Goal: Transaction & Acquisition: Download file/media

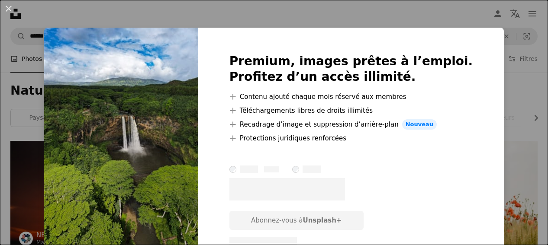
scroll to position [300, 0]
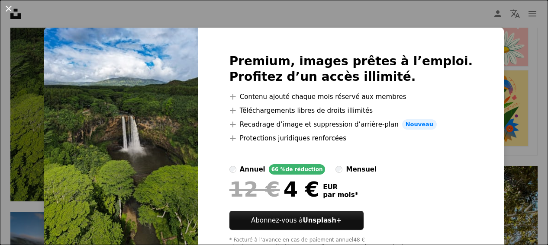
click at [8, 7] on button "An X shape" at bounding box center [8, 8] width 10 height 10
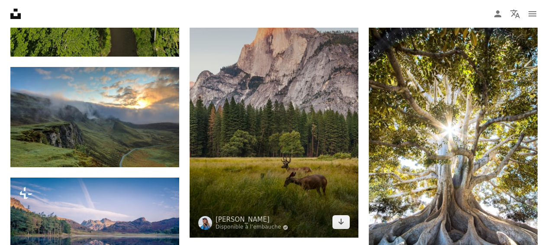
scroll to position [450, 0]
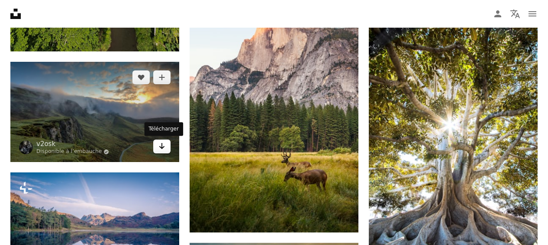
click at [162, 147] on icon "Arrow pointing down" at bounding box center [161, 146] width 7 height 10
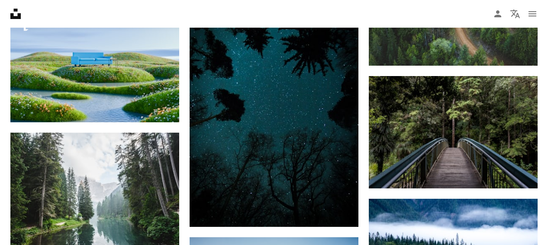
scroll to position [4177, 0]
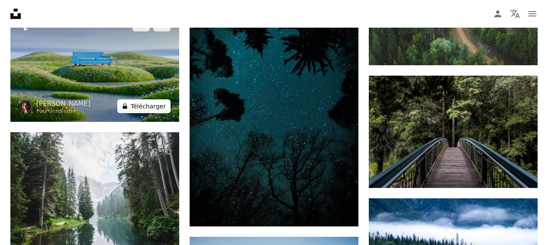
click at [142, 106] on button "A lock Télécharger" at bounding box center [143, 107] width 53 height 14
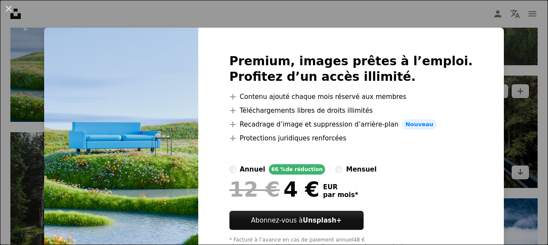
click at [506, 90] on div "An X shape Premium, images prêtes à l’emploi. Profitez d’un accès illimité. A p…" at bounding box center [274, 122] width 548 height 245
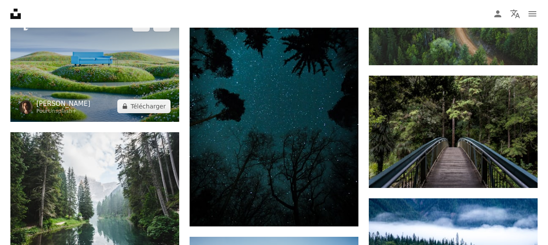
click at [51, 103] on link "[PERSON_NAME]" at bounding box center [63, 104] width 54 height 9
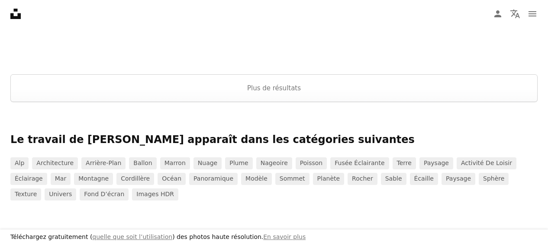
scroll to position [1200, 0]
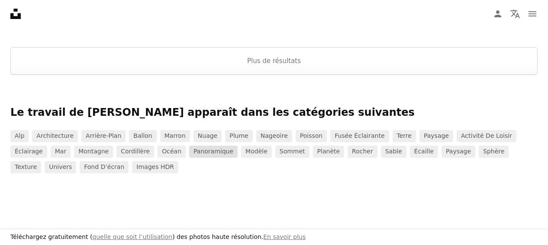
click at [189, 152] on link "panoramique" at bounding box center [213, 152] width 48 height 12
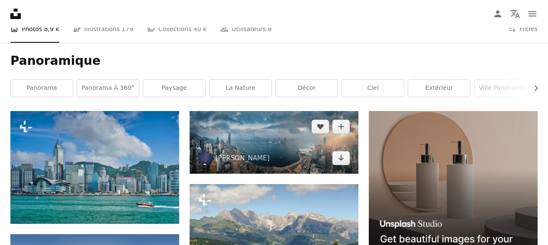
scroll to position [150, 0]
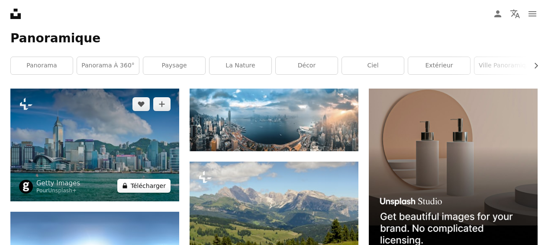
click at [148, 186] on button "A lock Télécharger" at bounding box center [143, 186] width 53 height 14
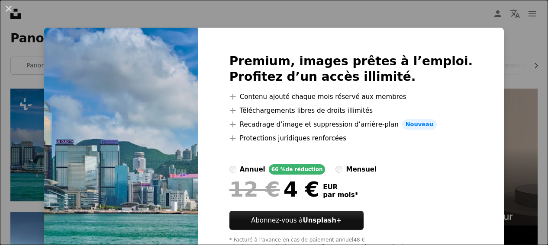
click at [522, 84] on div "An X shape Premium, images prêtes à l’emploi. Profitez d’un accès illimité. A p…" at bounding box center [274, 122] width 548 height 245
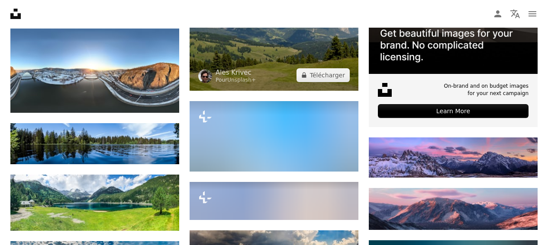
scroll to position [375, 0]
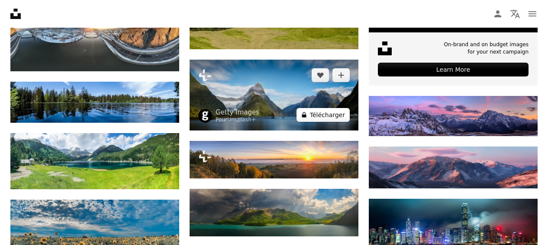
click at [330, 115] on button "A lock Télécharger" at bounding box center [323, 115] width 53 height 14
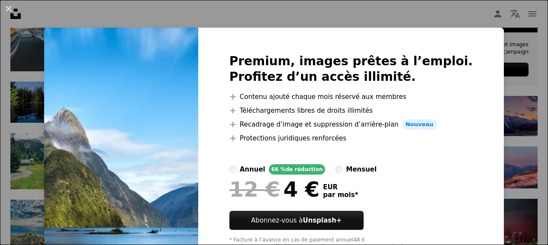
click at [503, 86] on div "An X shape Premium, images prêtes à l’emploi. Profitez d’un accès illimité. A p…" at bounding box center [274, 122] width 548 height 245
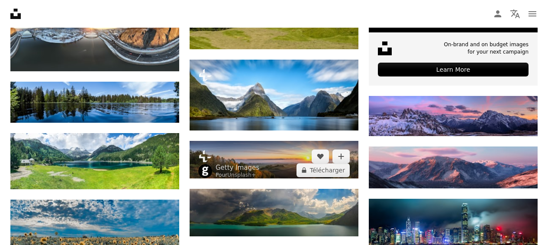
scroll to position [450, 0]
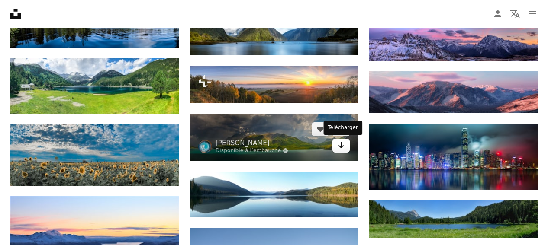
click at [341, 144] on icon "Arrow pointing down" at bounding box center [341, 145] width 7 height 10
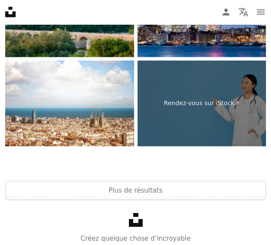
scroll to position [3839, 0]
